Goal: Task Accomplishment & Management: Complete application form

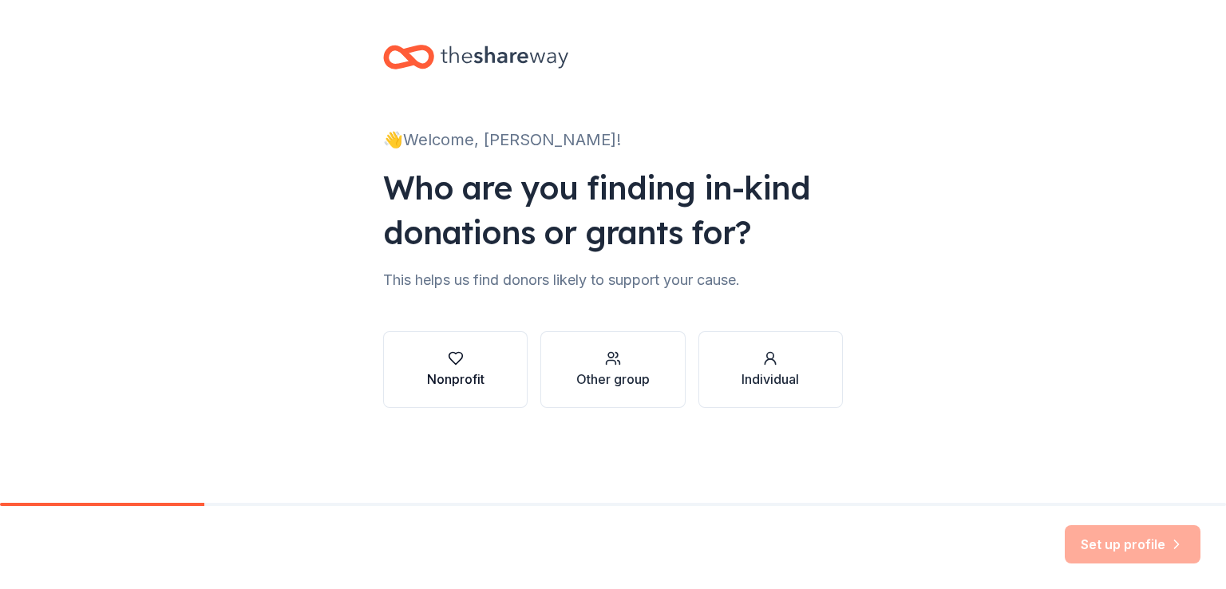
click at [467, 366] on div "button" at bounding box center [455, 358] width 57 height 16
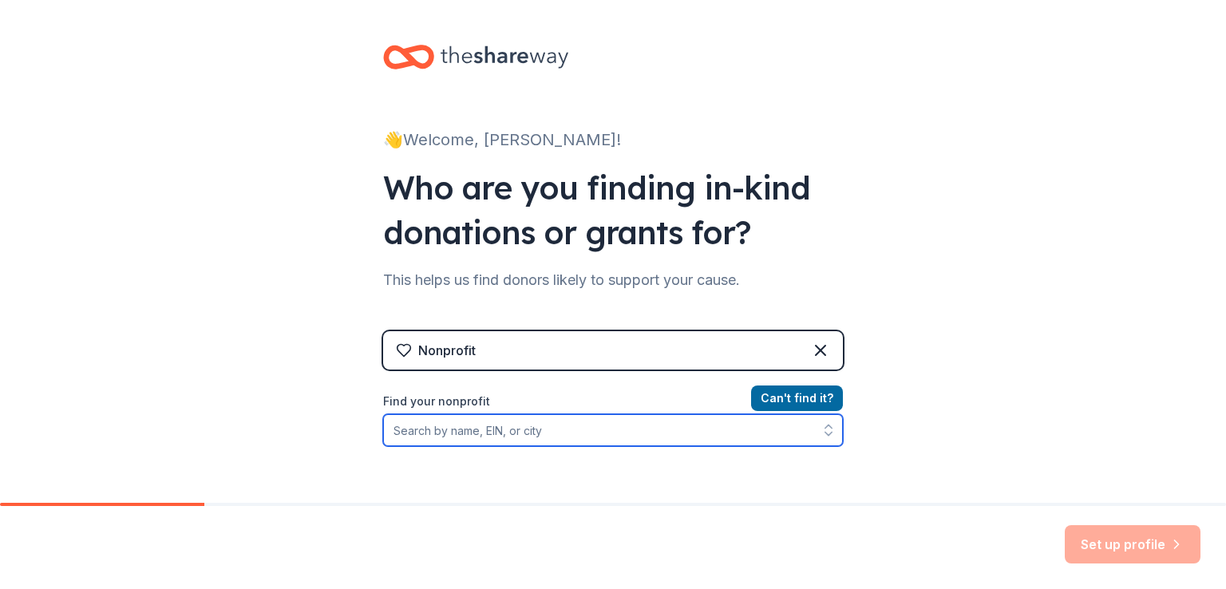
click at [658, 433] on input "Find your nonprofit" at bounding box center [613, 430] width 460 height 32
click at [649, 433] on input "Find your nonprofit" at bounding box center [613, 430] width 460 height 32
click at [650, 422] on input "Find your nonprofit" at bounding box center [613, 430] width 460 height 32
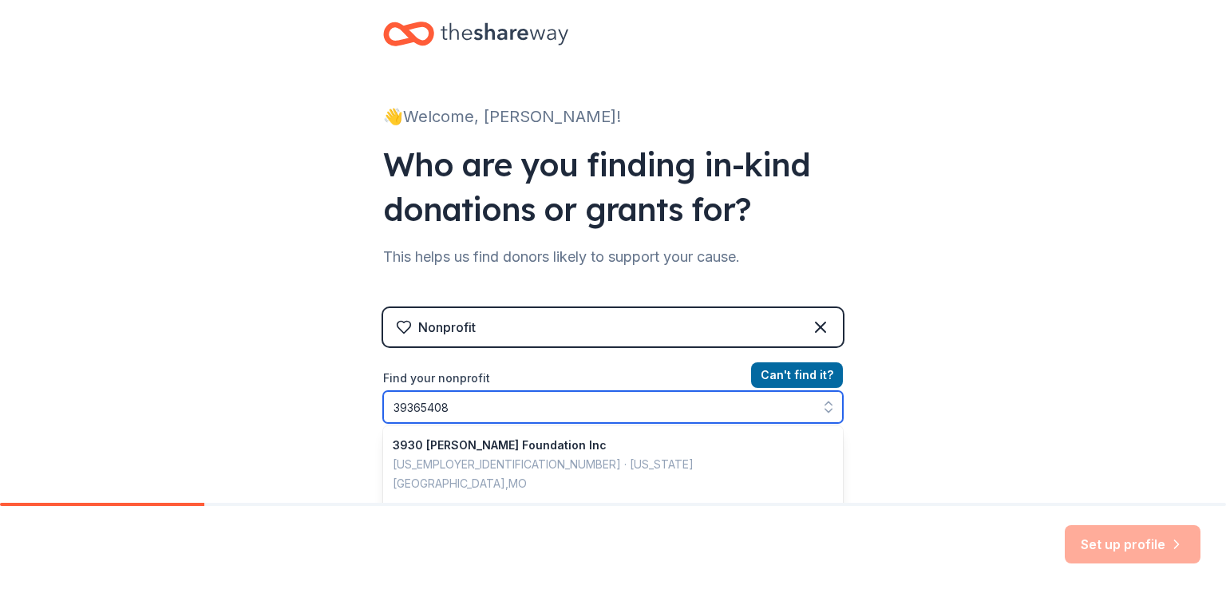
type input "393654080"
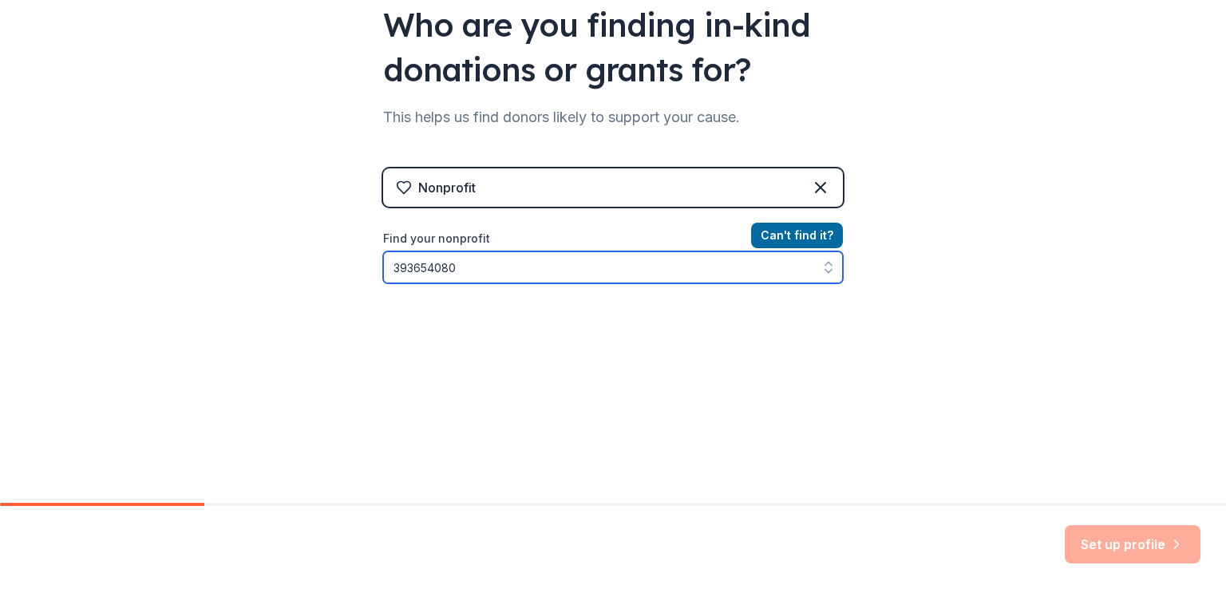
scroll to position [164, 0]
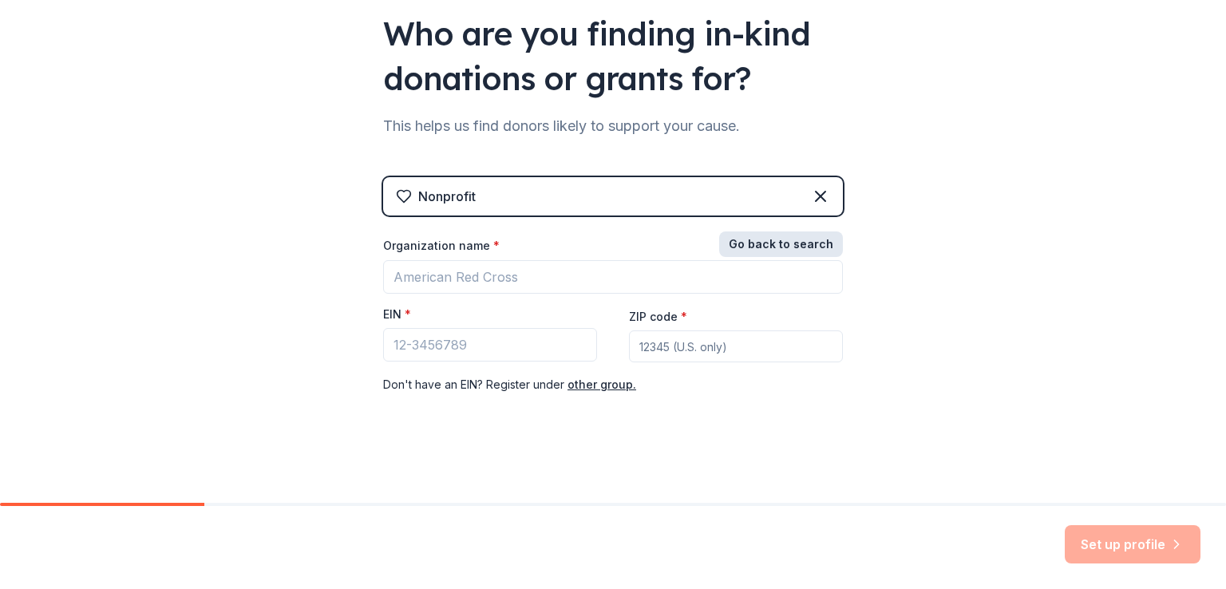
click at [804, 242] on button "Go back to search" at bounding box center [781, 244] width 124 height 26
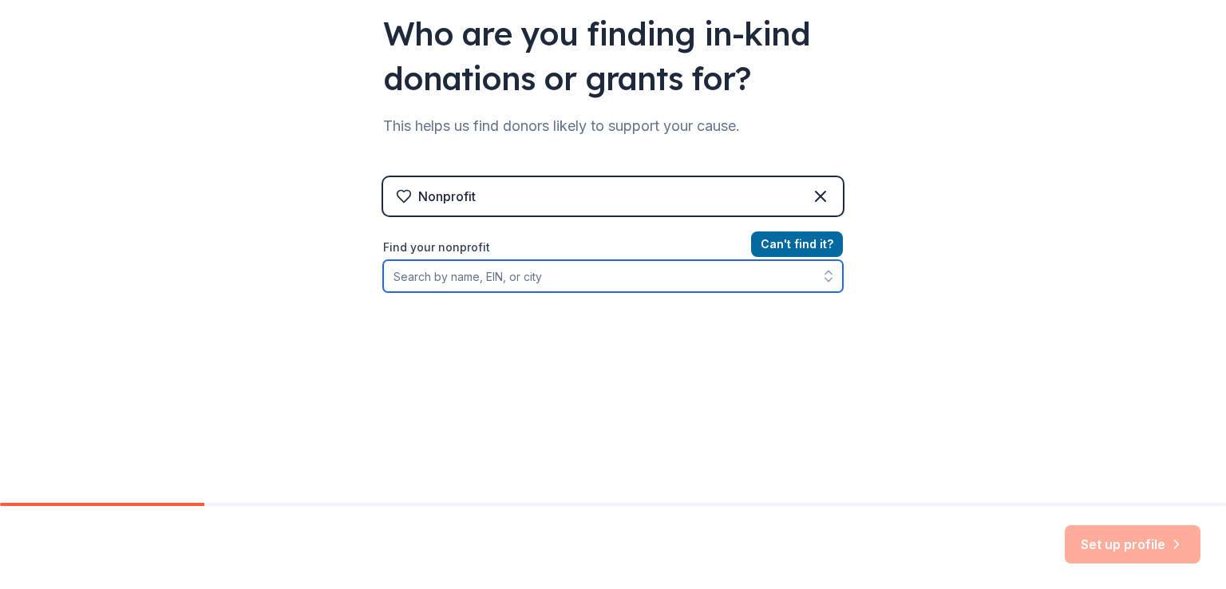
click at [660, 276] on input "Find your nonprofit" at bounding box center [613, 276] width 460 height 32
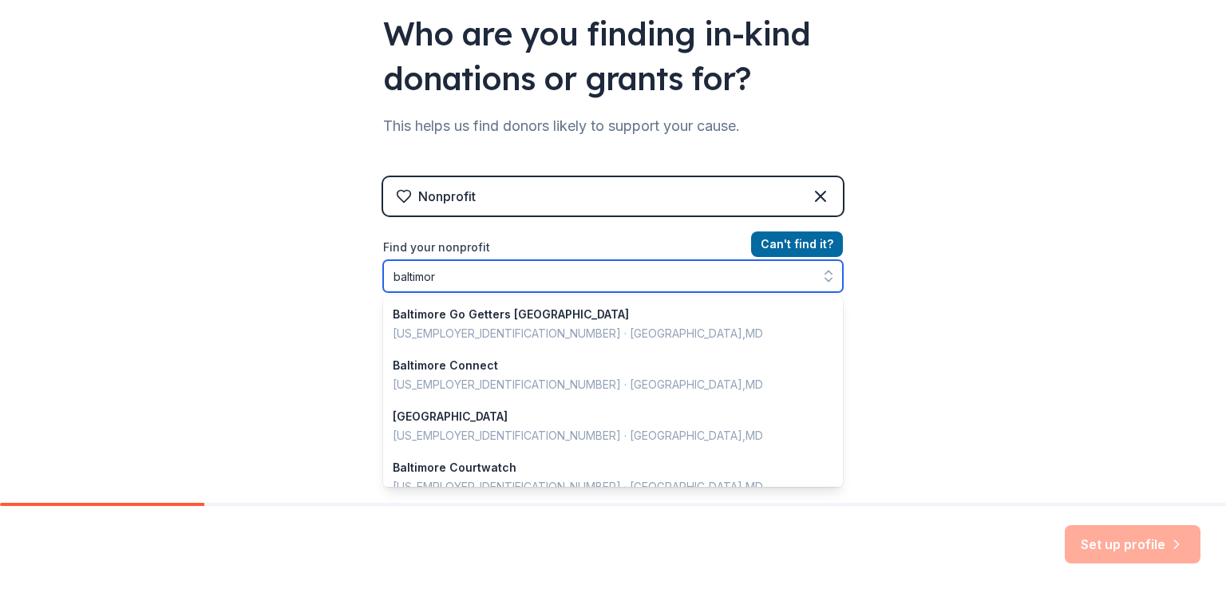
type input "[GEOGRAPHIC_DATA]"
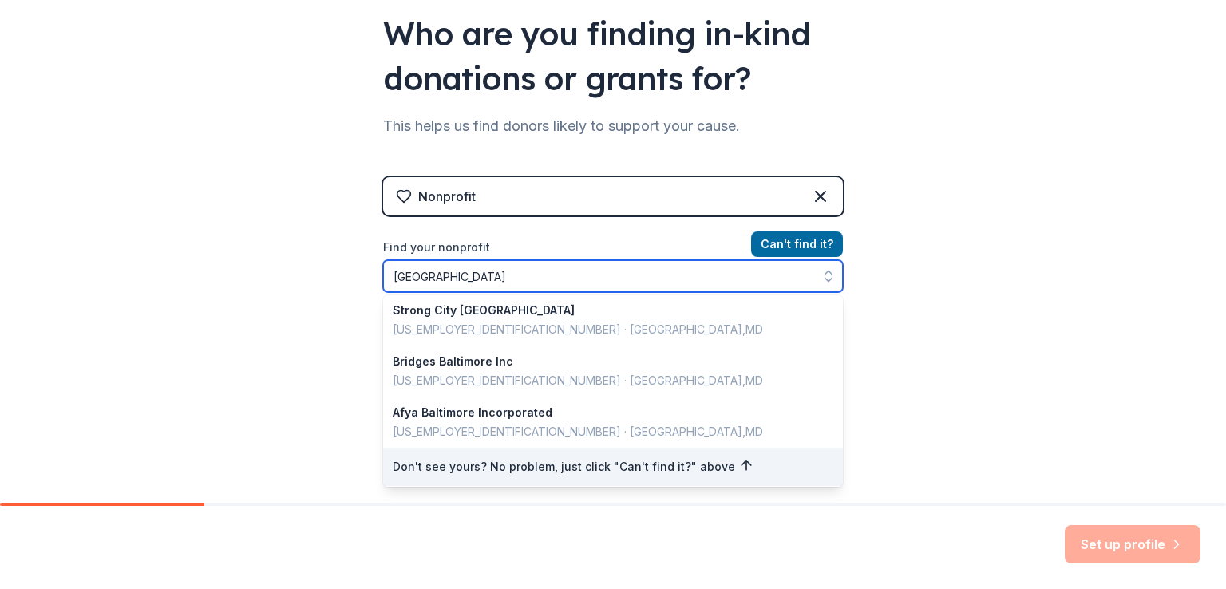
scroll to position [1130, 0]
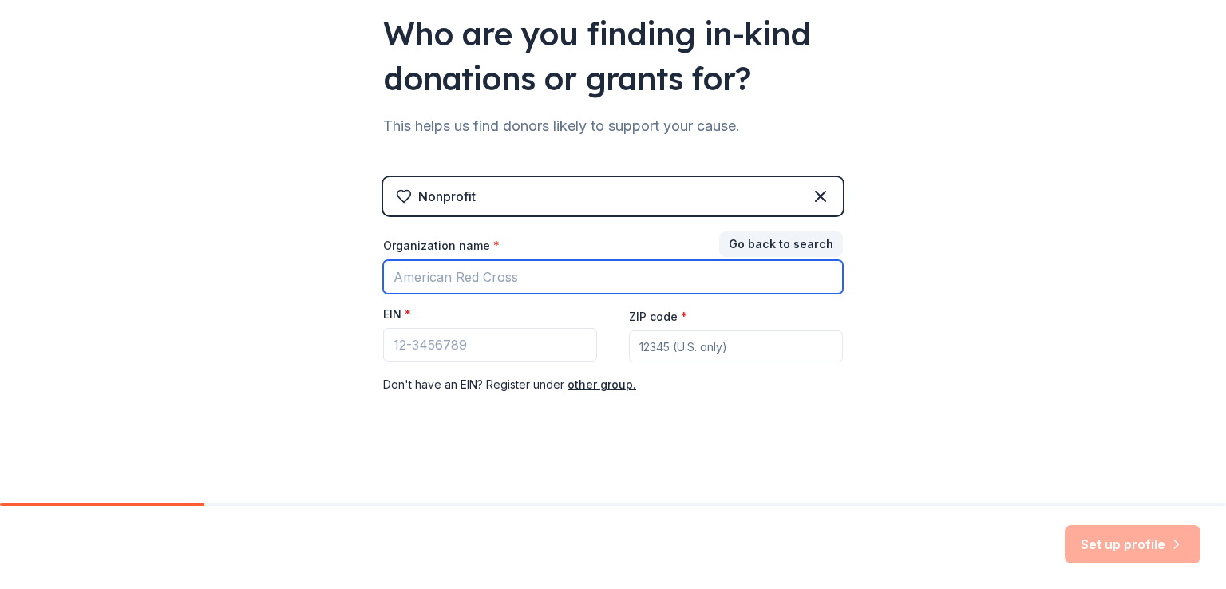
click at [522, 271] on input "Organization name *" at bounding box center [613, 277] width 460 height 34
type input "ICHEP"
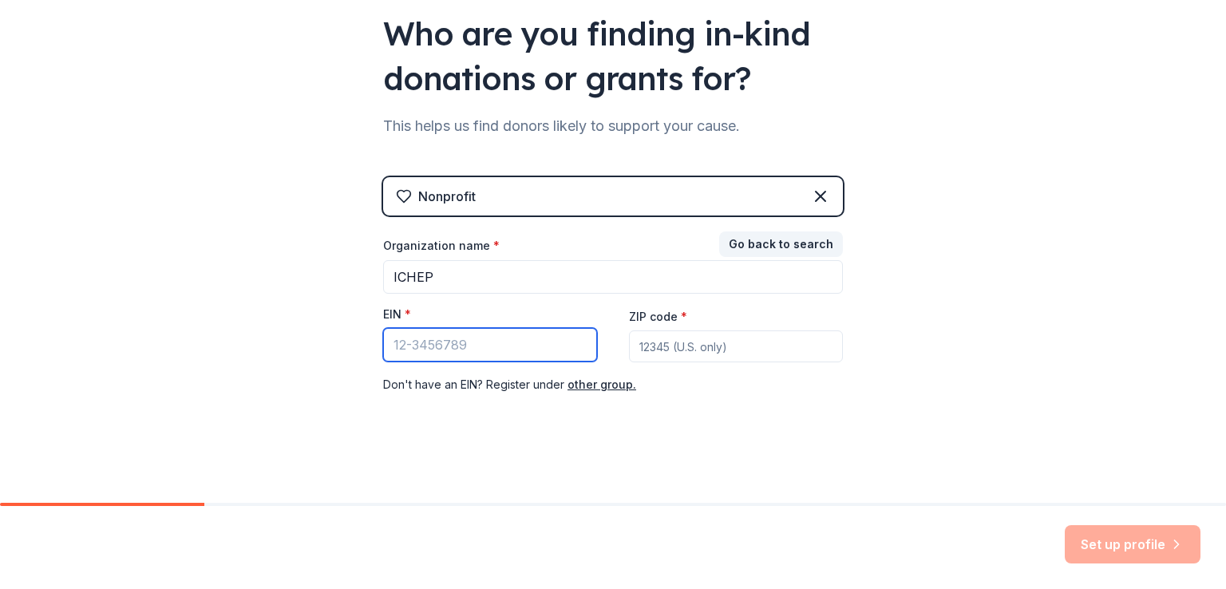
click at [502, 331] on input "EIN *" at bounding box center [490, 345] width 214 height 34
type input "[US_EMPLOYER_IDENTIFICATION_NUMBER]"
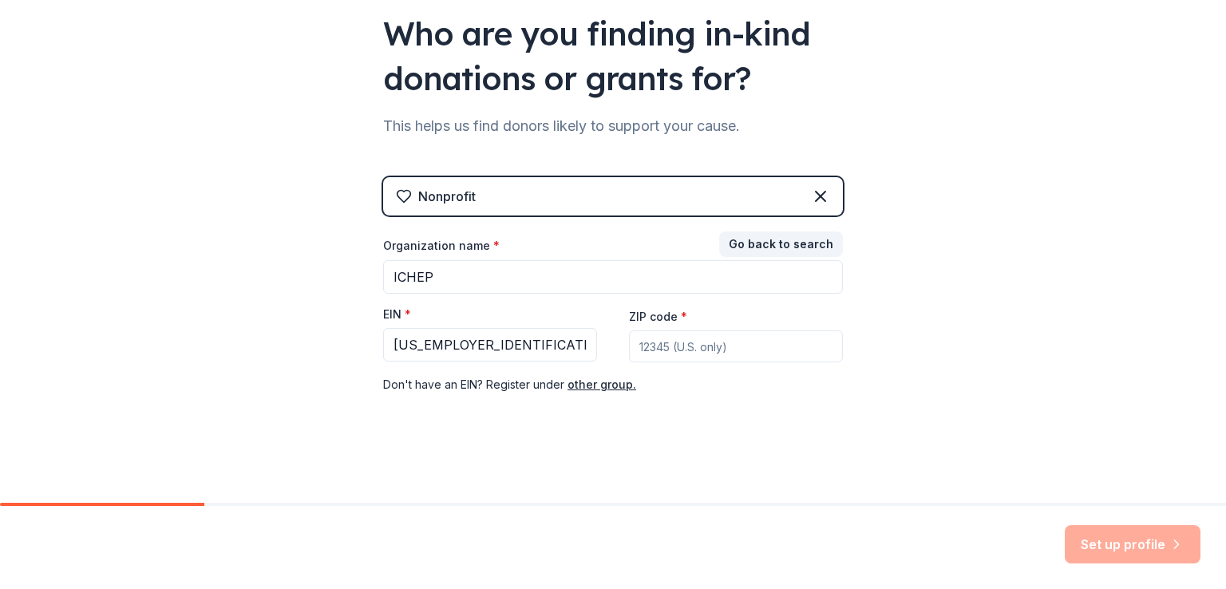
click at [747, 345] on input "ZIP code *" at bounding box center [736, 346] width 214 height 32
type input "21244"
click at [1114, 540] on button "Set up profile" at bounding box center [1133, 544] width 136 height 38
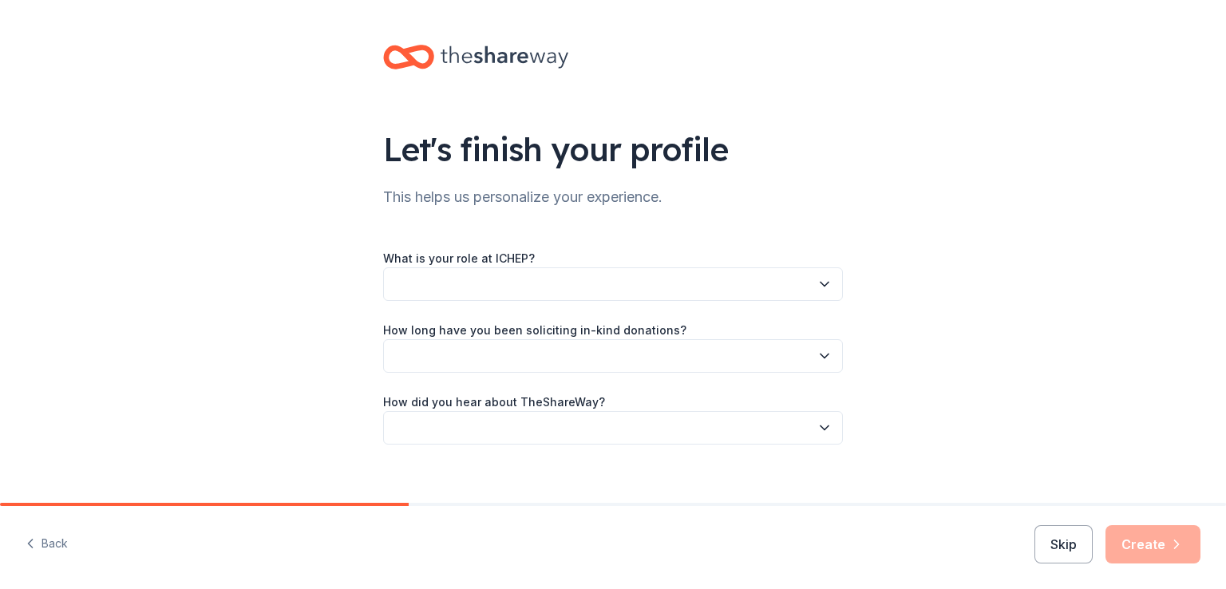
click at [819, 287] on icon "button" at bounding box center [825, 284] width 16 height 16
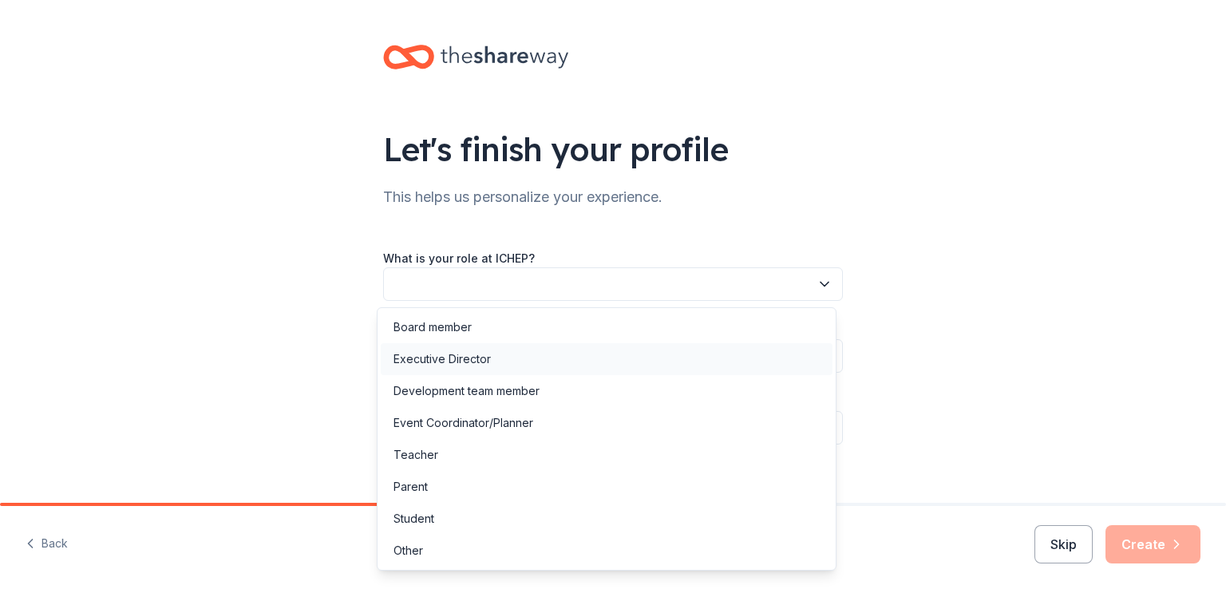
click at [482, 355] on div "Executive Director" at bounding box center [441, 359] width 97 height 19
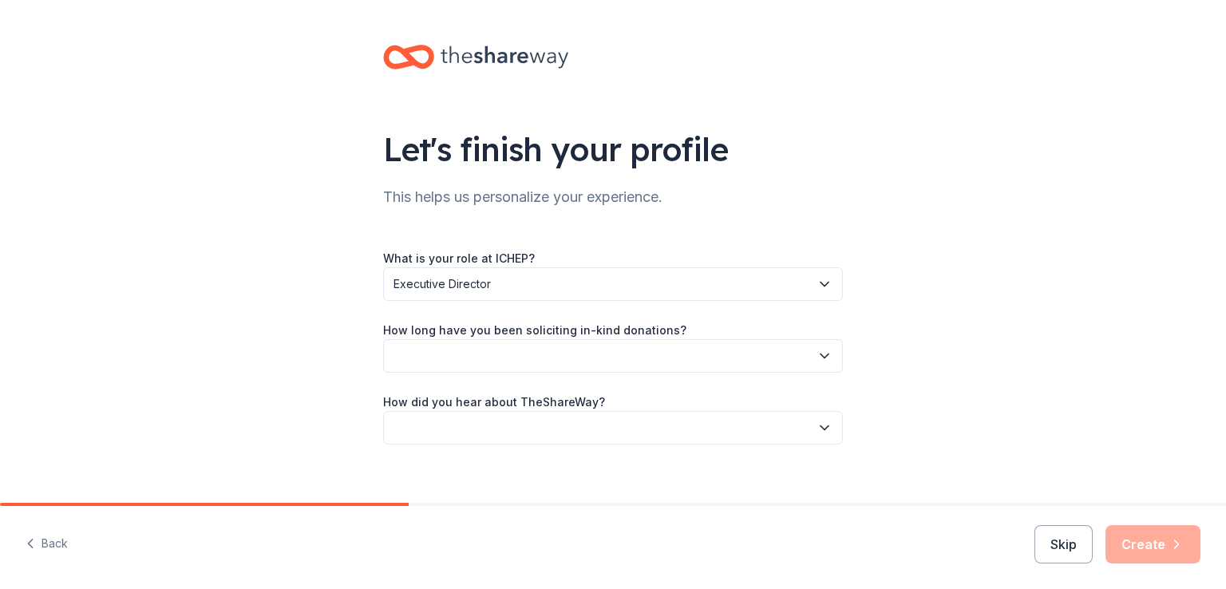
click at [818, 351] on icon "button" at bounding box center [825, 356] width 16 height 16
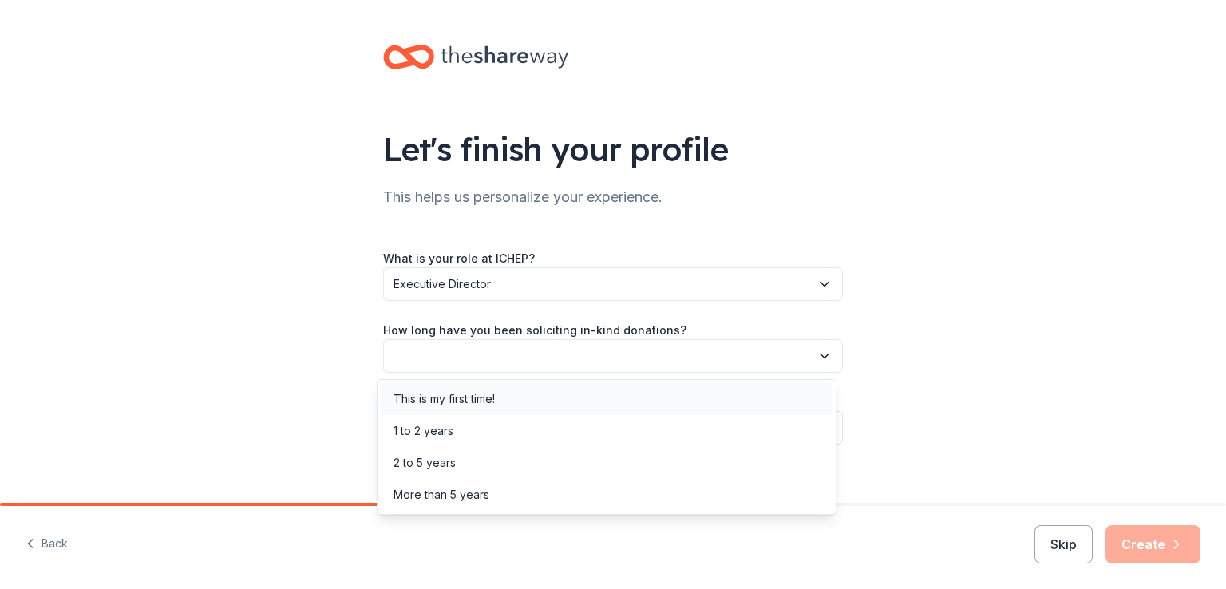
click at [461, 393] on div "This is my first time!" at bounding box center [443, 399] width 101 height 19
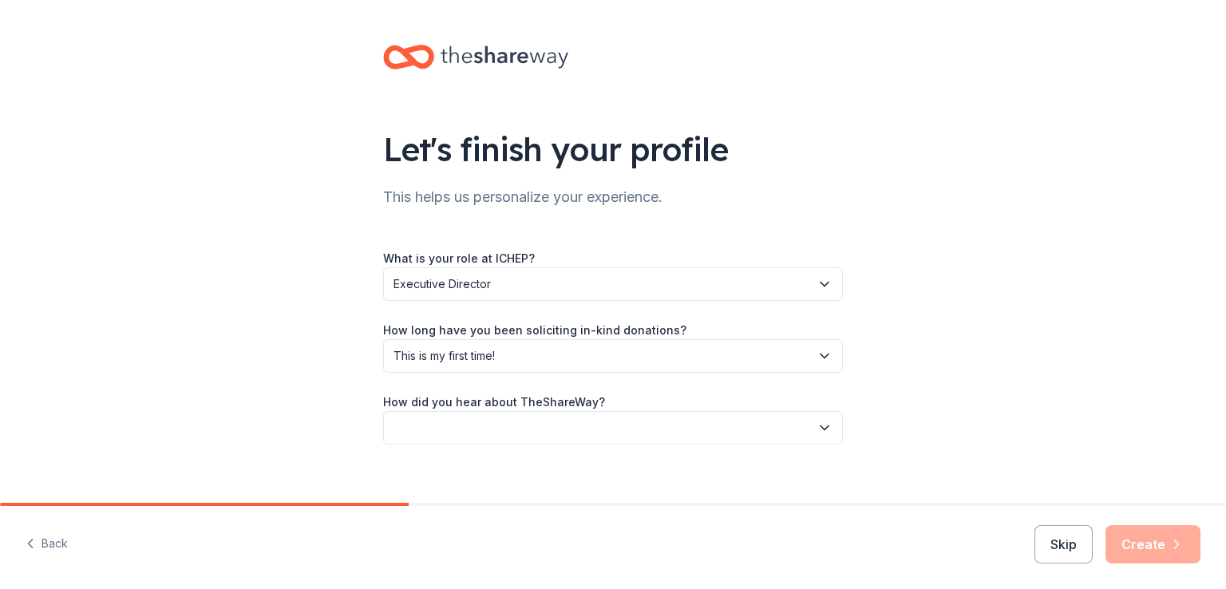
click at [615, 440] on button "button" at bounding box center [613, 428] width 460 height 34
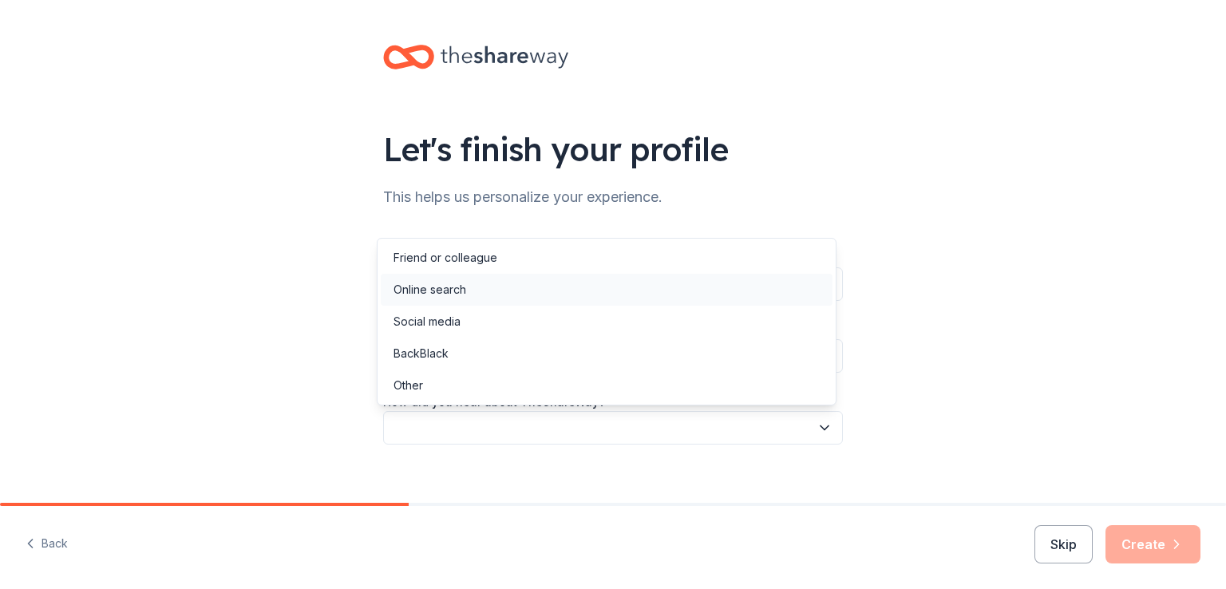
click at [476, 293] on div "Online search" at bounding box center [607, 290] width 452 height 32
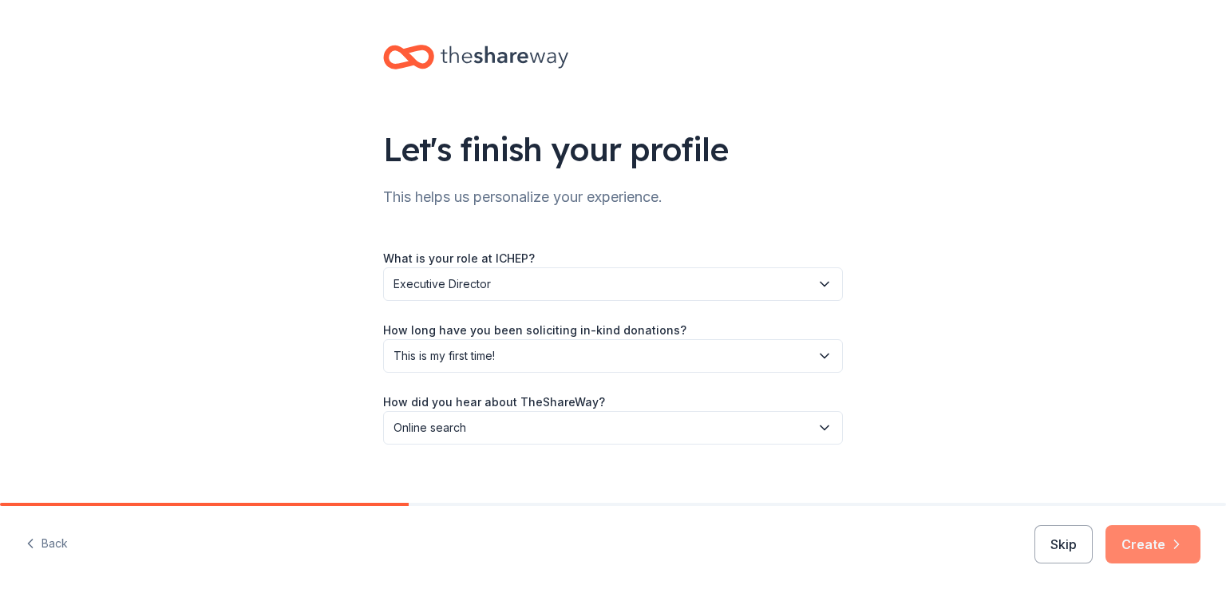
click at [1143, 537] on button "Create" at bounding box center [1152, 544] width 95 height 38
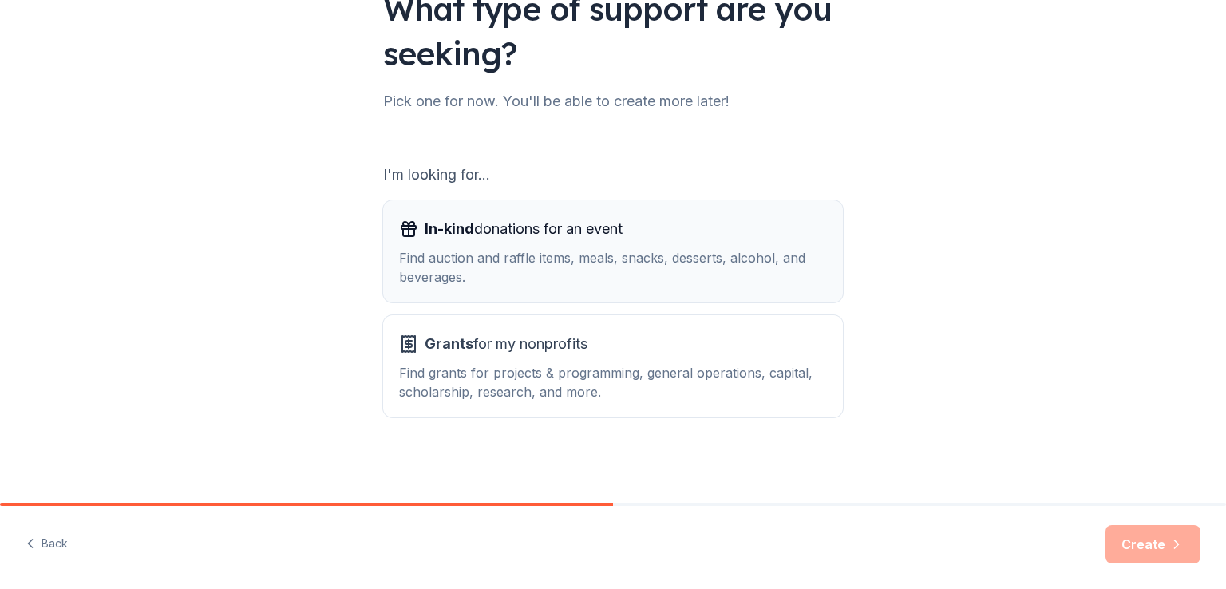
scroll to position [141, 0]
click at [639, 259] on div "Find auction and raffle items, meals, snacks, desserts, alcohol, and beverages." at bounding box center [613, 266] width 428 height 38
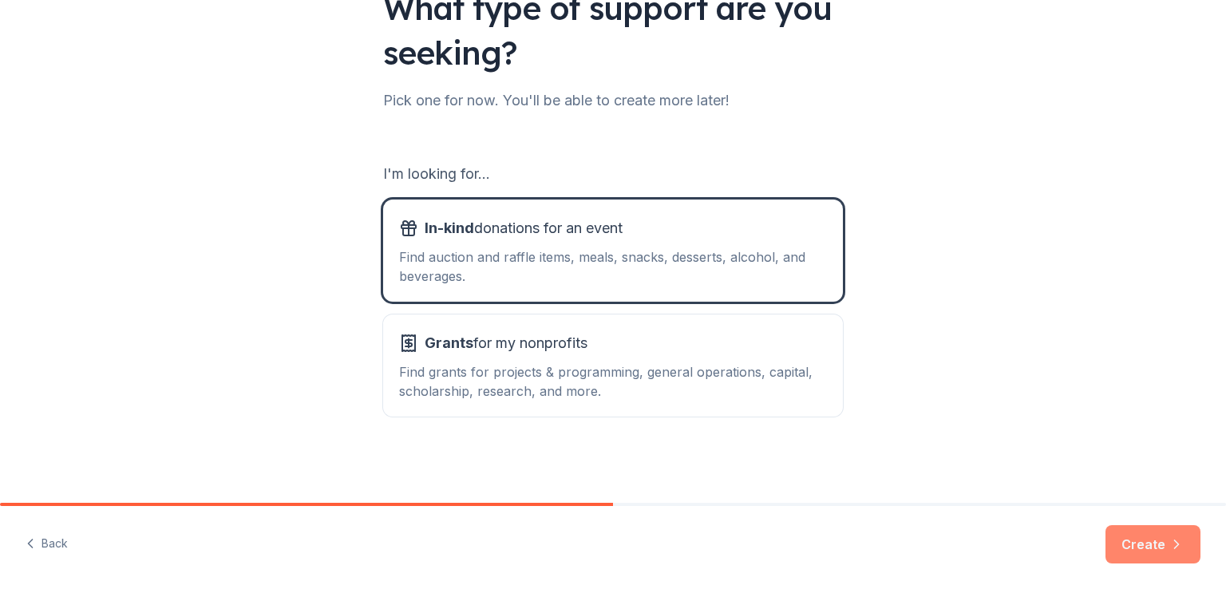
click at [1143, 536] on button "Create" at bounding box center [1152, 544] width 95 height 38
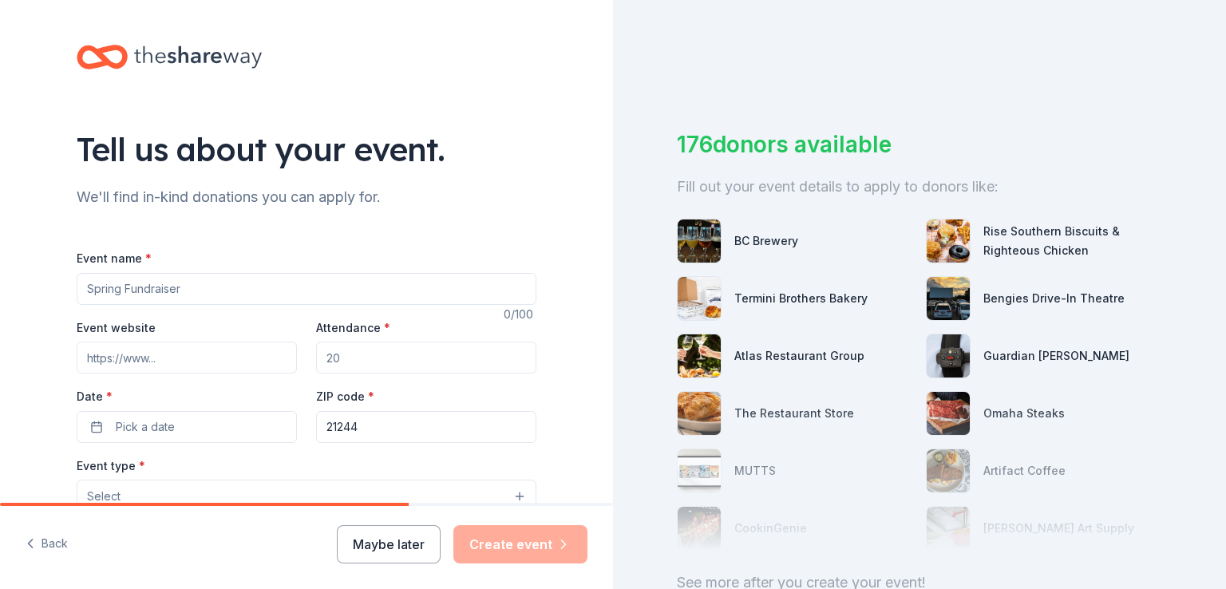
click at [261, 288] on input "Event name *" at bounding box center [307, 289] width 460 height 32
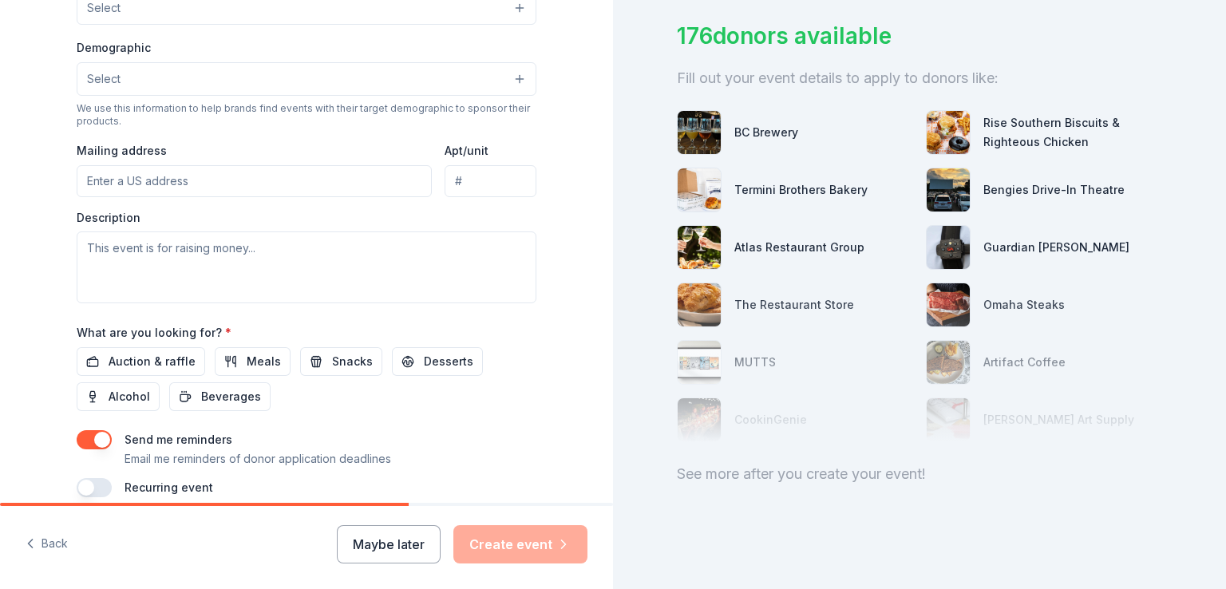
scroll to position [489, 0]
click at [382, 549] on button "Maybe later" at bounding box center [389, 544] width 104 height 38
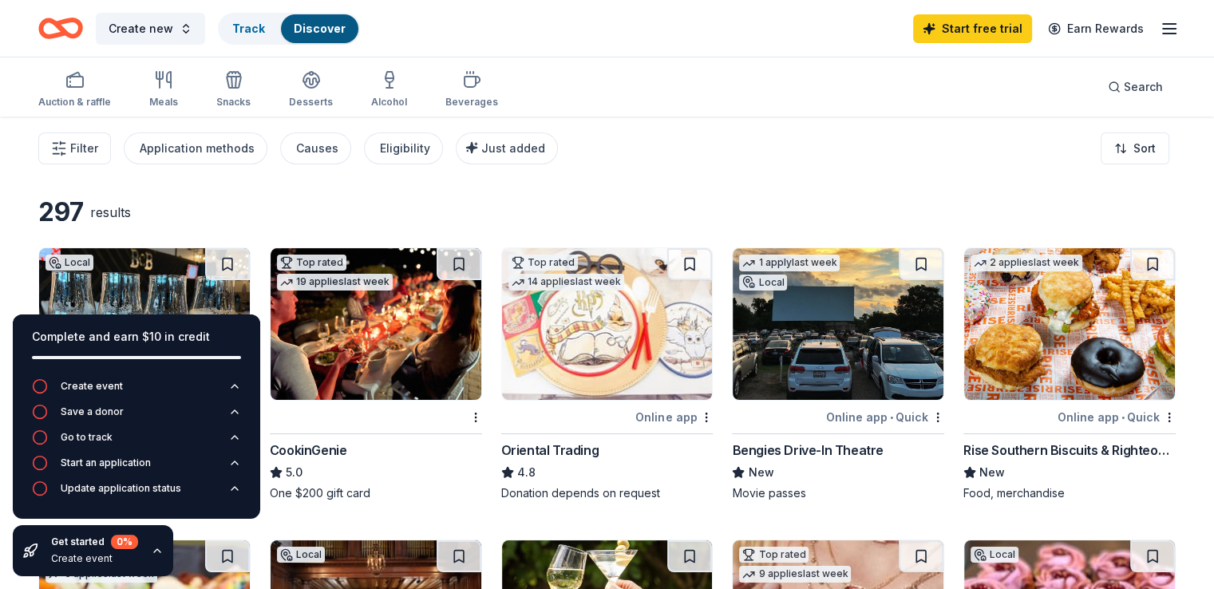
click at [98, 148] on span "Filter" at bounding box center [84, 148] width 28 height 19
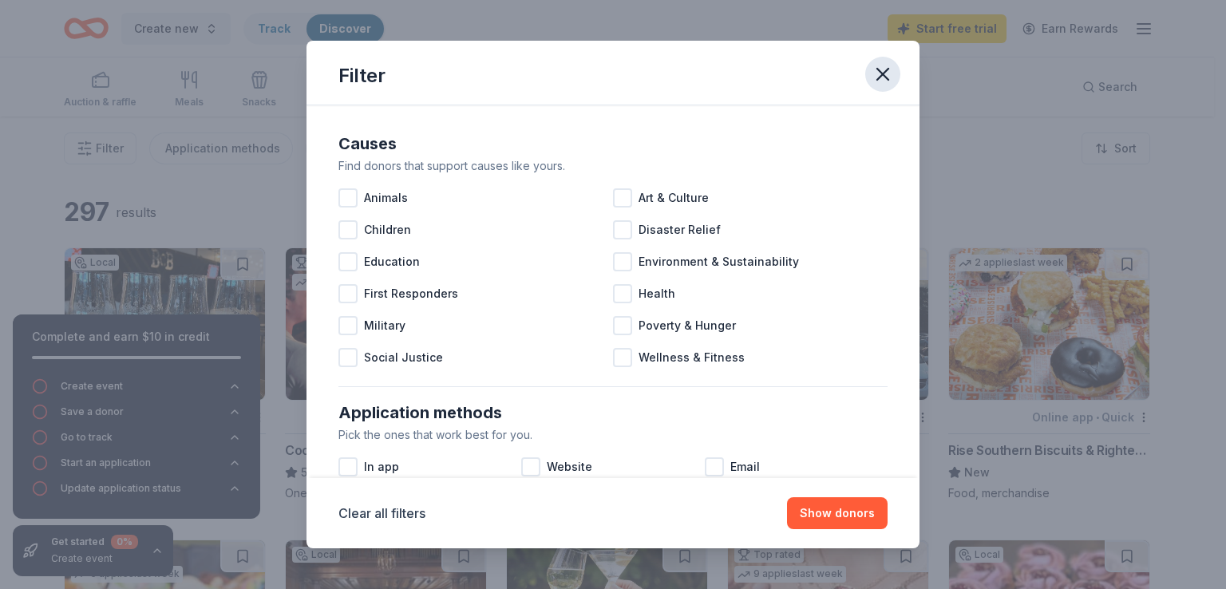
click at [878, 69] on icon "button" at bounding box center [882, 74] width 11 height 11
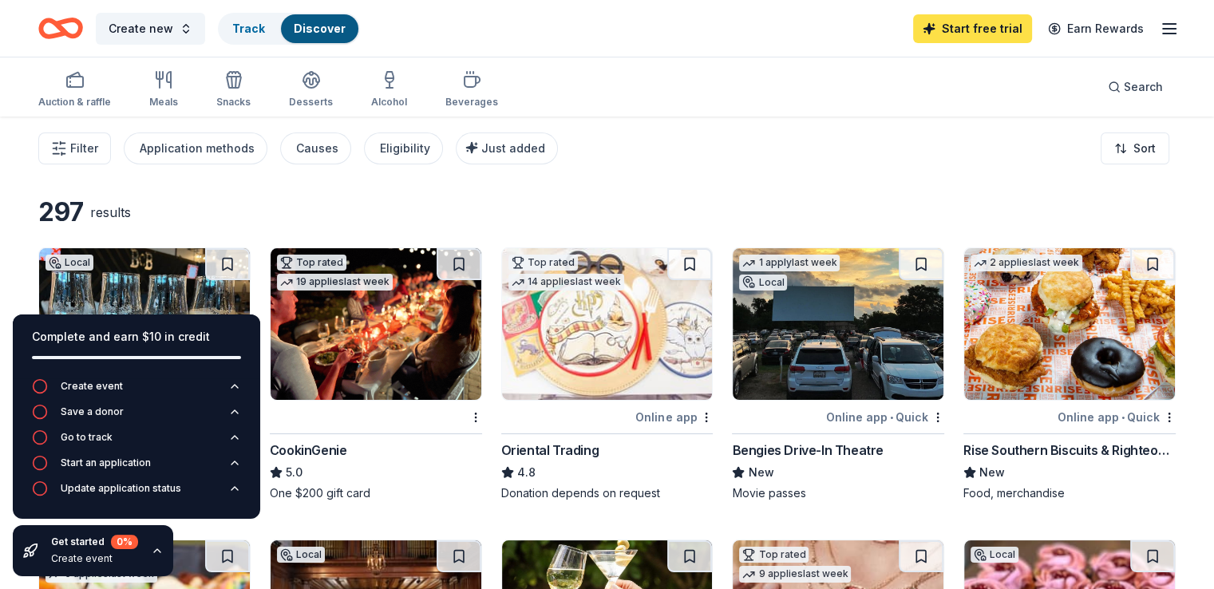
click at [935, 34] on link "Start free trial" at bounding box center [972, 28] width 119 height 29
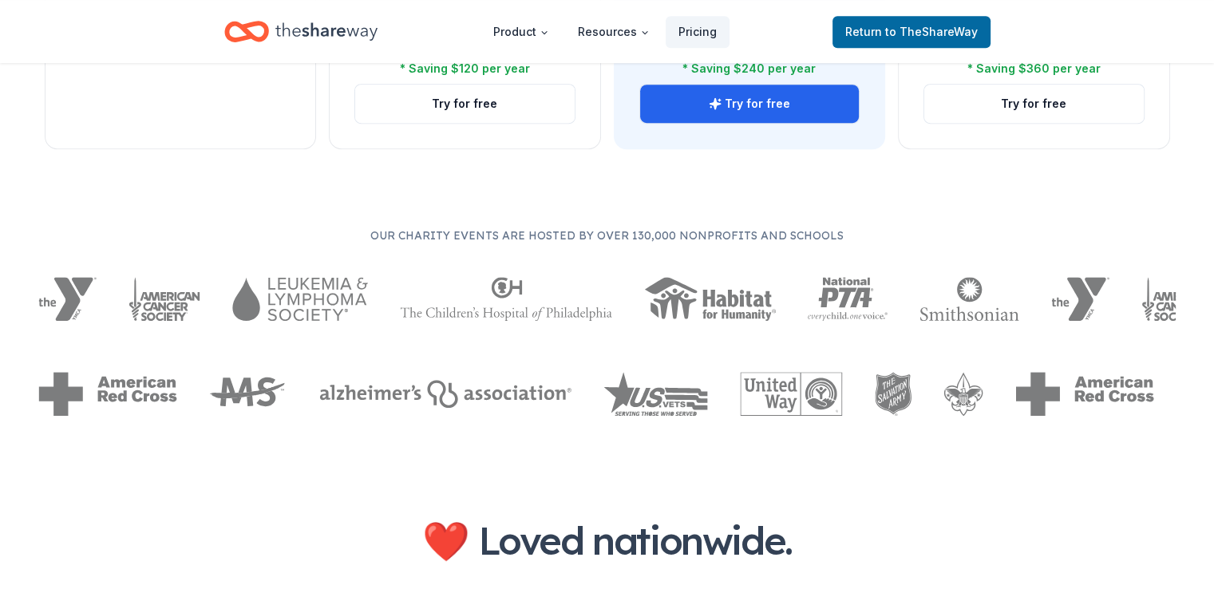
scroll to position [798, 0]
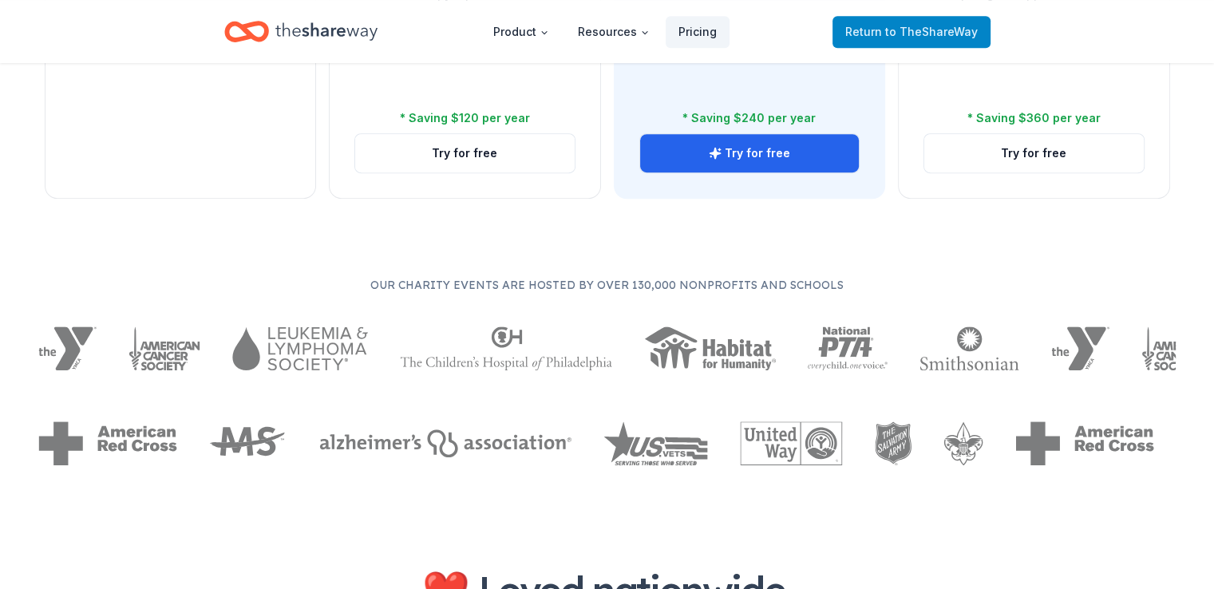
click at [872, 30] on span "Return to TheShareWay" at bounding box center [911, 31] width 132 height 19
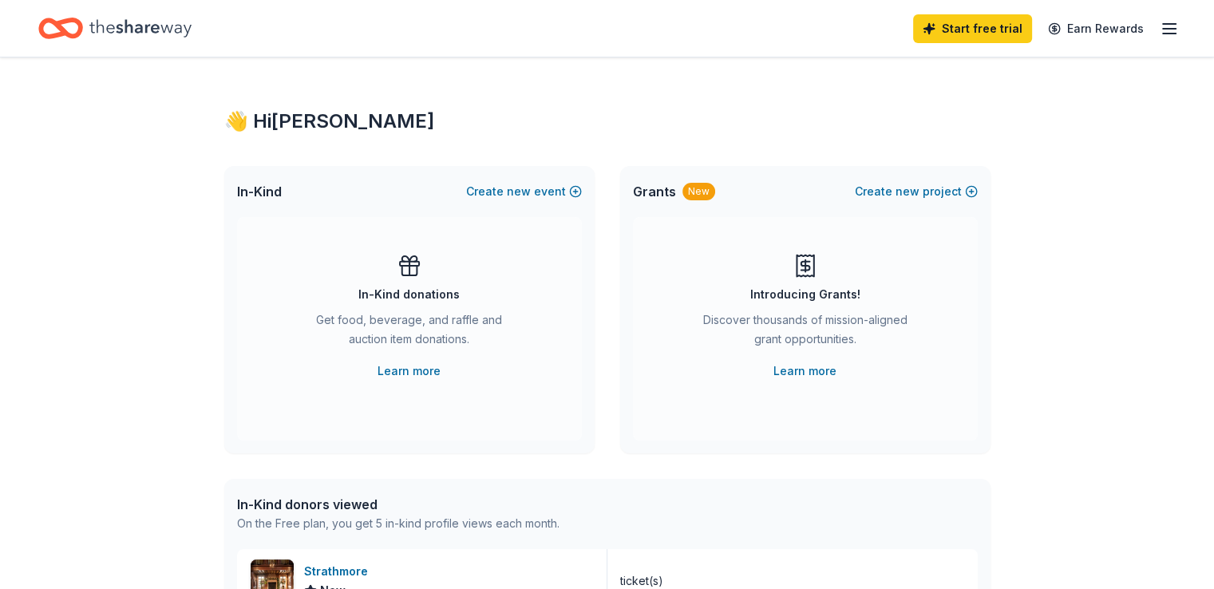
click at [1160, 26] on icon "button" at bounding box center [1169, 28] width 19 height 19
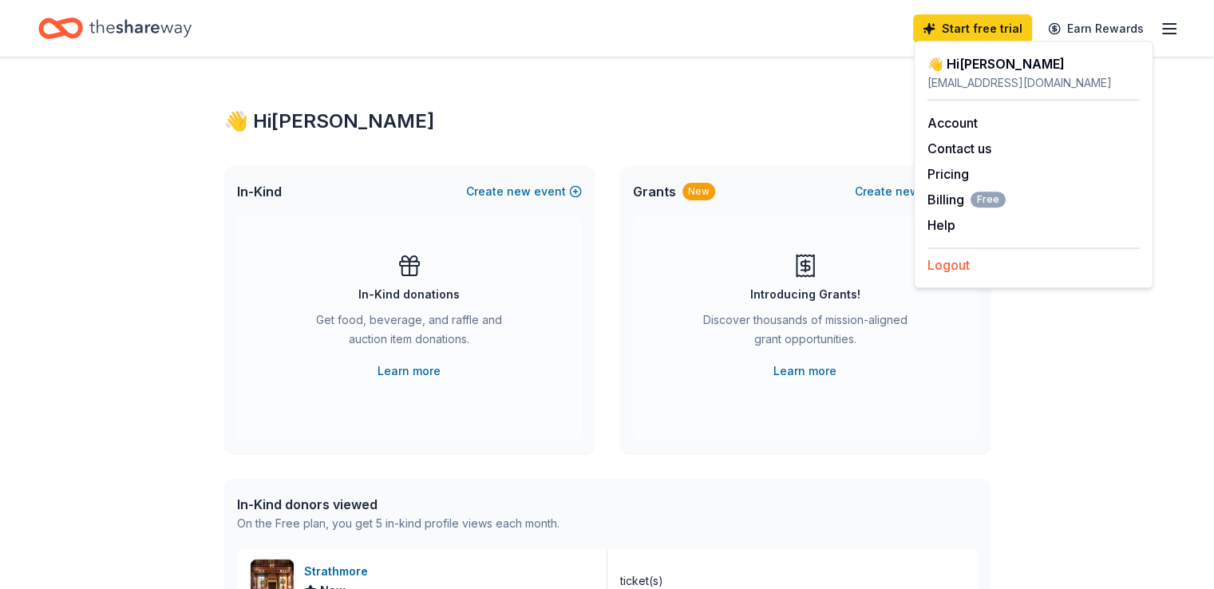
click at [963, 271] on button "Logout" at bounding box center [948, 264] width 42 height 19
